Goal: Check status: Check status

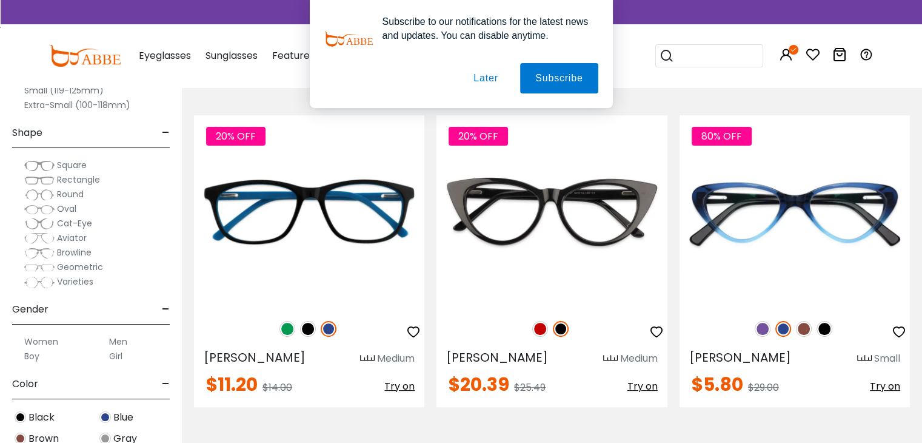
scroll to position [61, 0]
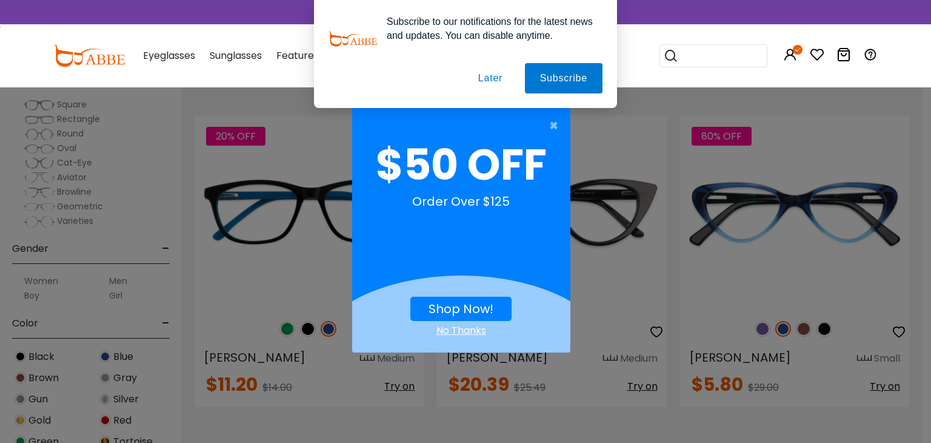
click at [490, 81] on button "Later" at bounding box center [490, 78] width 55 height 30
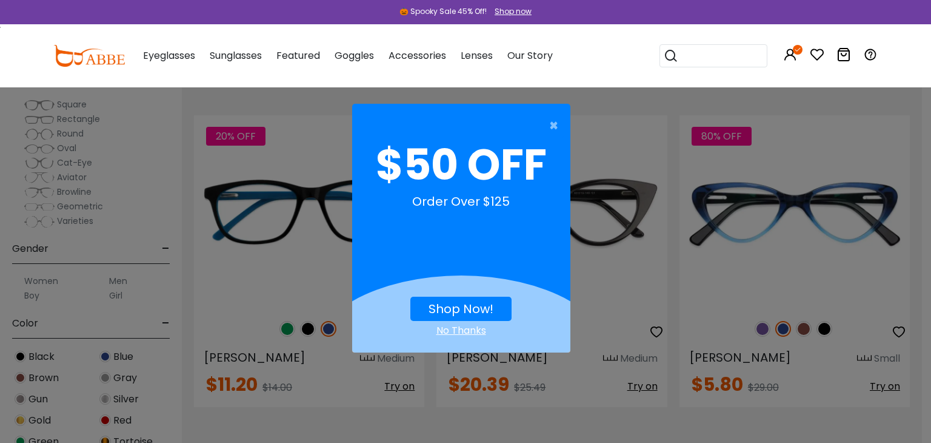
click at [445, 330] on div "No Thanks" at bounding box center [461, 330] width 218 height 15
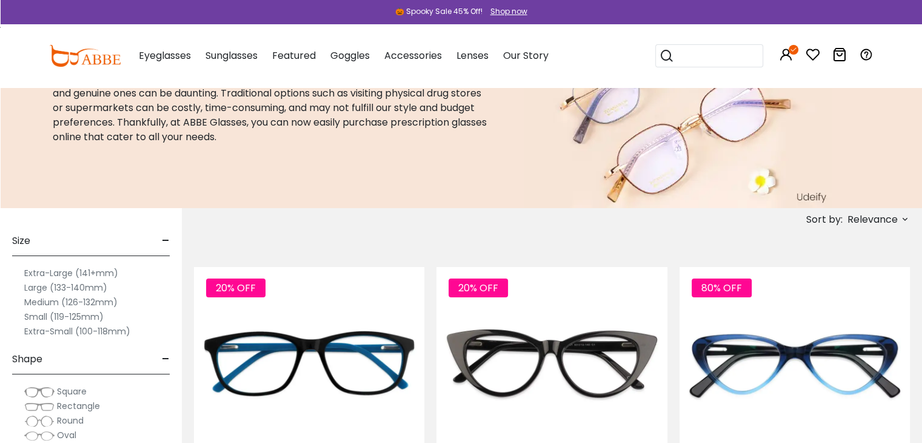
scroll to position [0, 0]
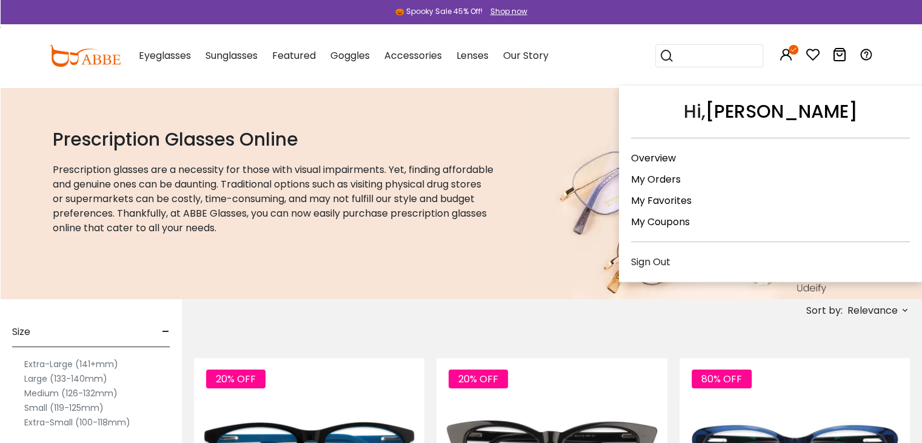
click at [783, 56] on icon at bounding box center [786, 54] width 15 height 15
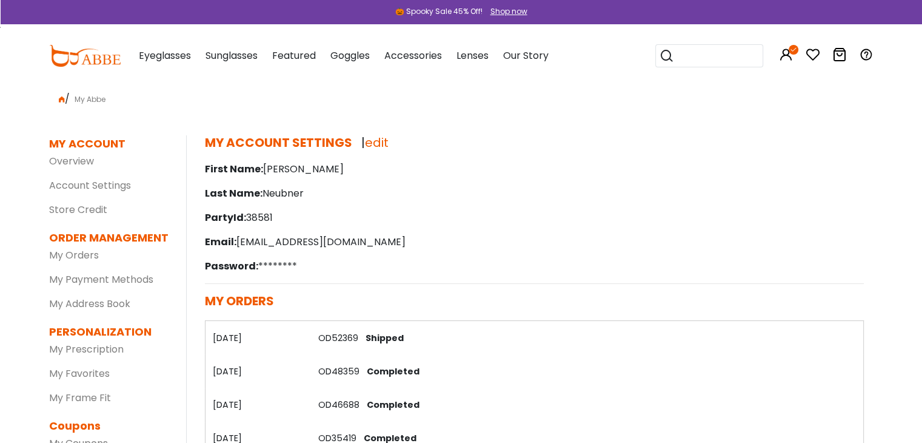
scroll to position [61, 0]
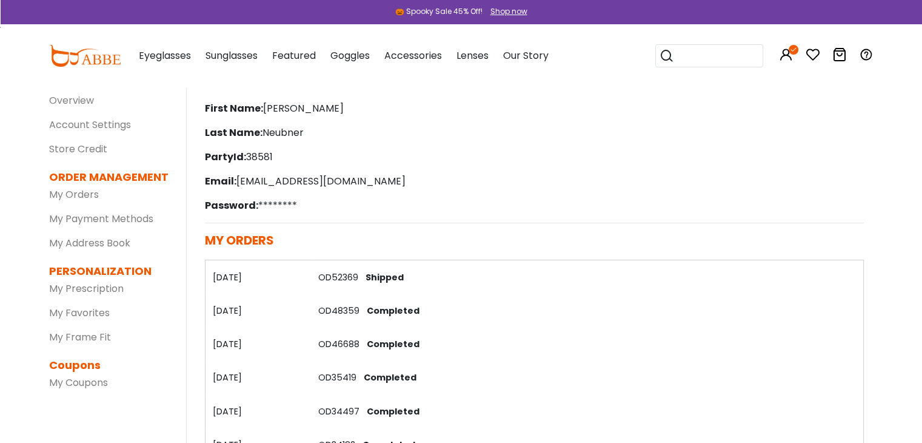
click at [339, 275] on link "OD52369" at bounding box center [338, 277] width 40 height 12
